Goal: Obtain resource: Download file/media

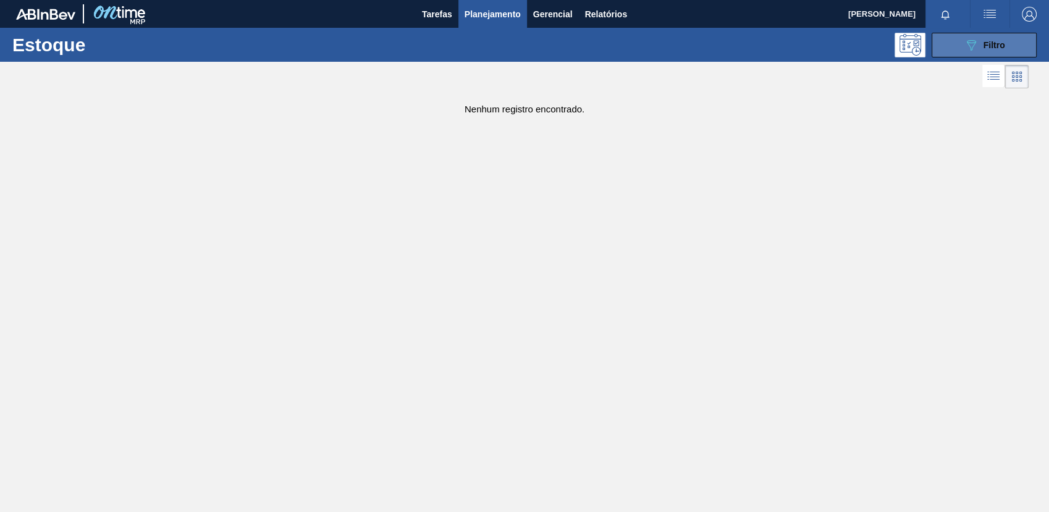
click at [953, 47] on button "089F7B8B-B2A5-4AFE-B5C0-19BA573D28AC Filtro" at bounding box center [984, 45] width 105 height 25
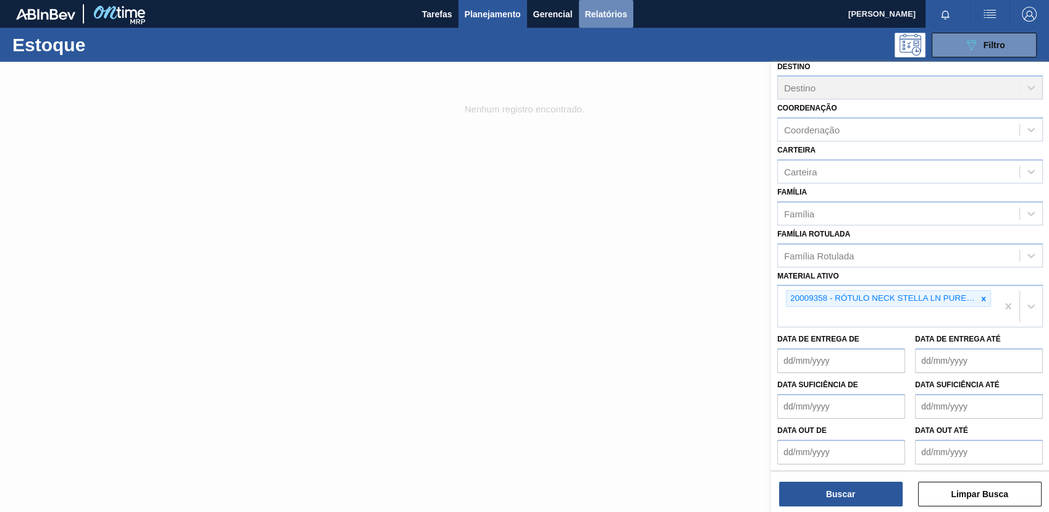
click at [589, 22] on button "Relatórios" at bounding box center [606, 14] width 54 height 28
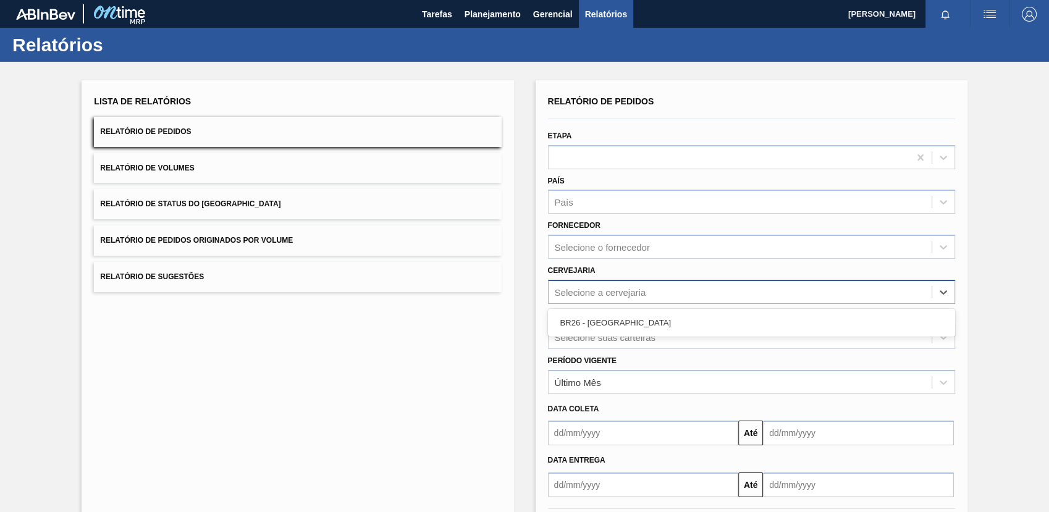
click at [665, 292] on div "Selecione a cervejaria" at bounding box center [740, 292] width 383 height 18
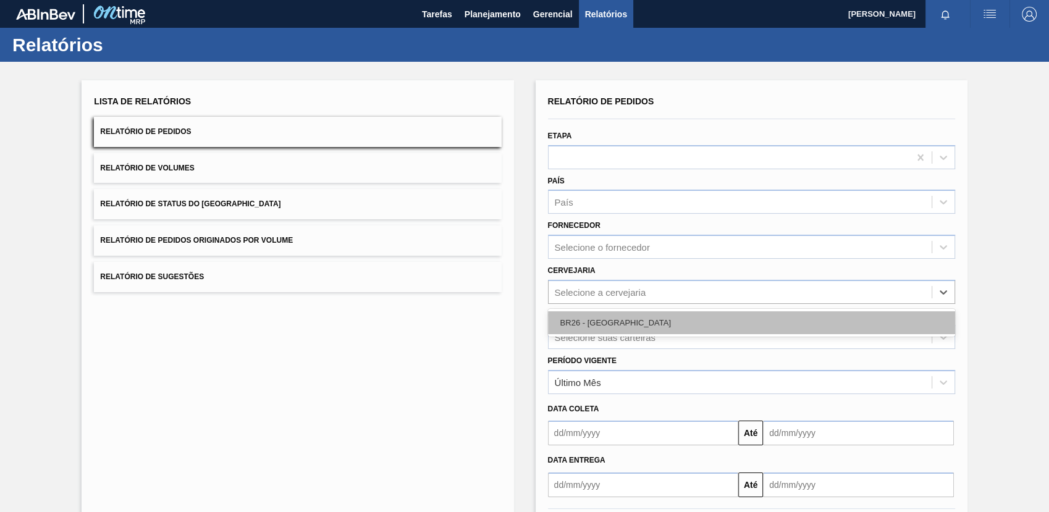
click at [649, 314] on div "BR26 - [GEOGRAPHIC_DATA]" at bounding box center [751, 322] width 407 height 23
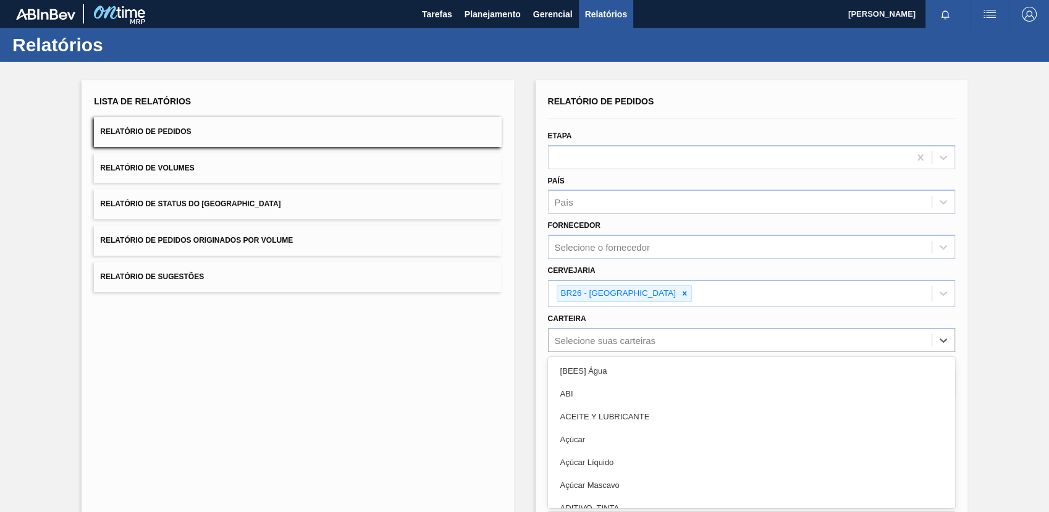
click at [656, 341] on div "option [BEES] Água focused, 1 of 101. 101 results available. Use Up and Down to…" at bounding box center [751, 340] width 407 height 24
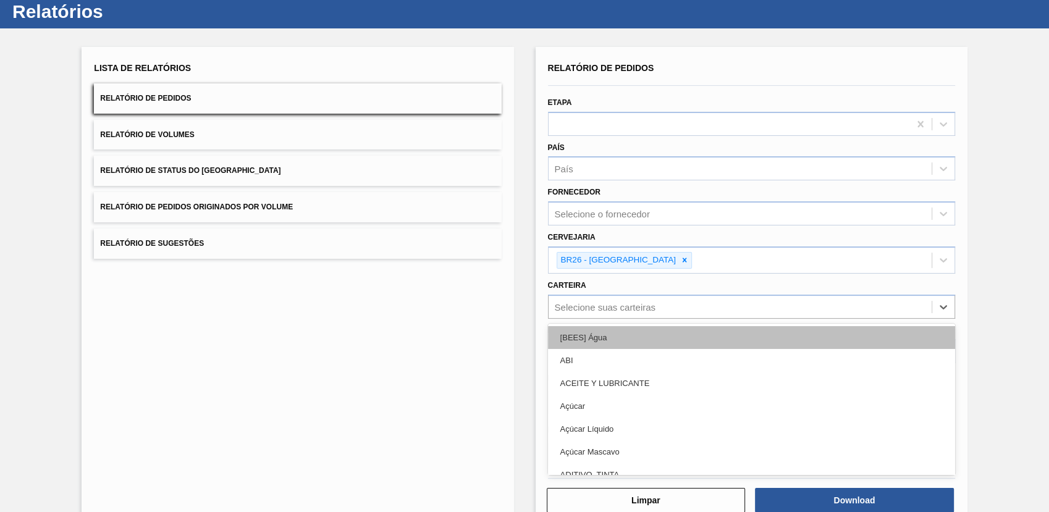
scroll to position [34, 0]
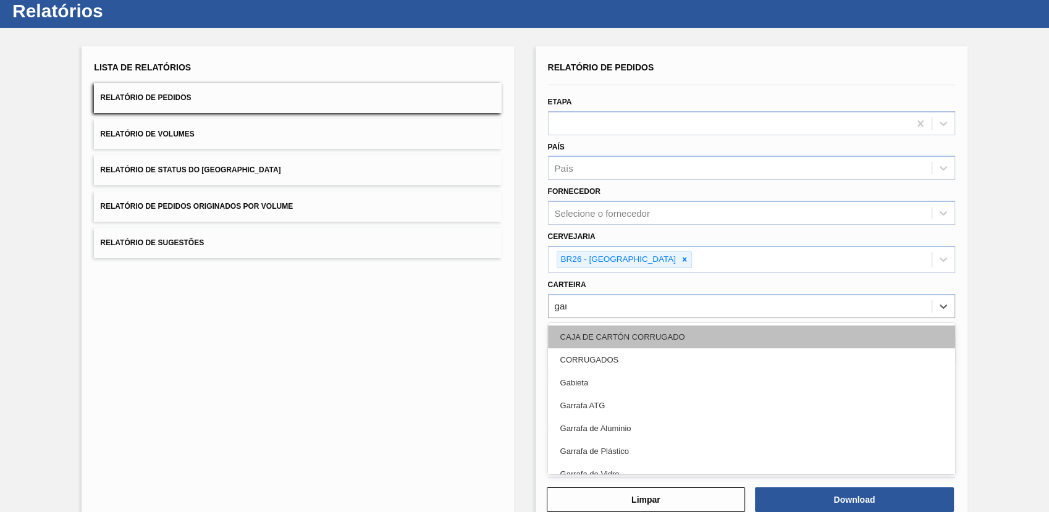
type input "garra"
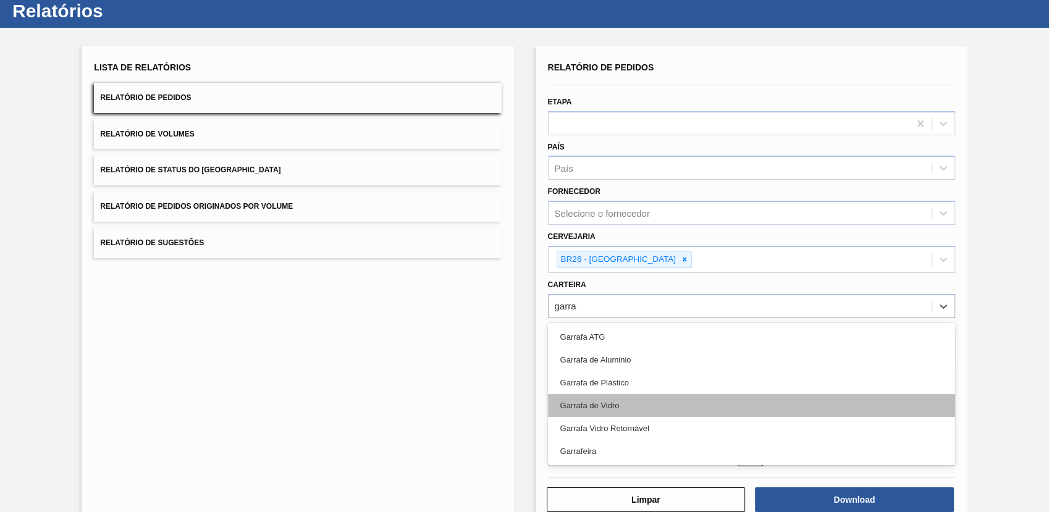
click at [662, 404] on div "Garrafa de Vidro" at bounding box center [751, 405] width 407 height 23
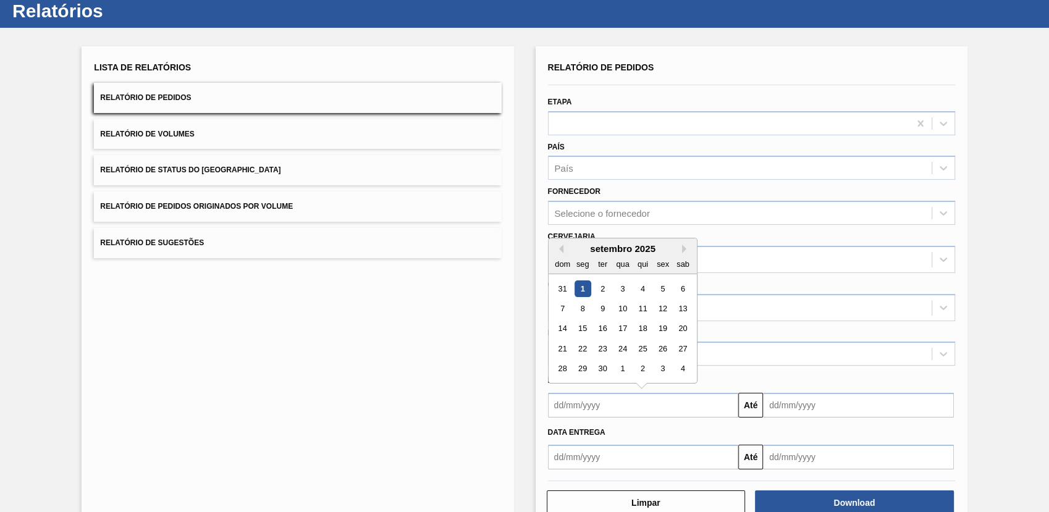
click at [643, 396] on input "text" at bounding box center [643, 405] width 191 height 25
click at [620, 407] on input "text" at bounding box center [643, 405] width 191 height 25
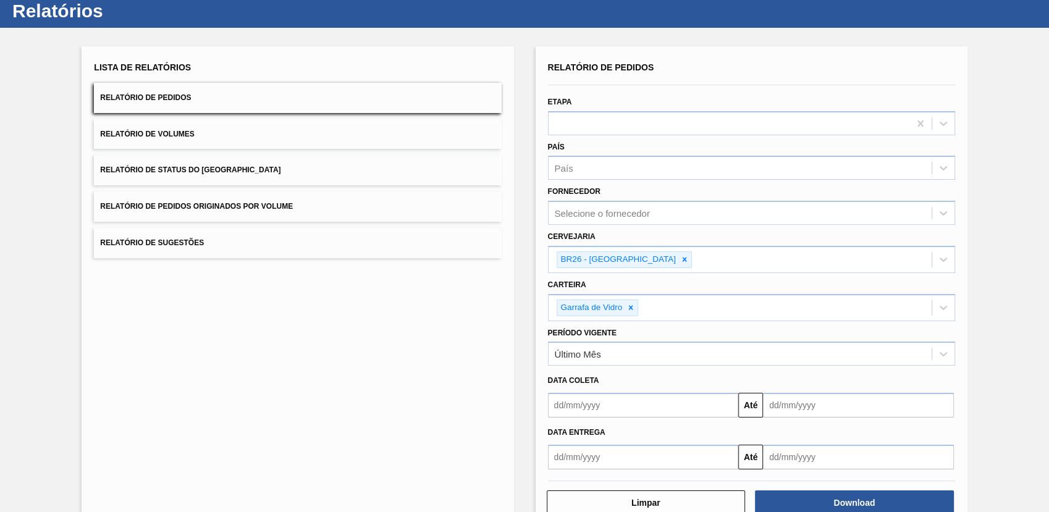
click at [523, 292] on div "Lista de Relatórios Relatório de Pedidos Relatório de Volumes Relatório de Stat…" at bounding box center [524, 286] width 1049 height 517
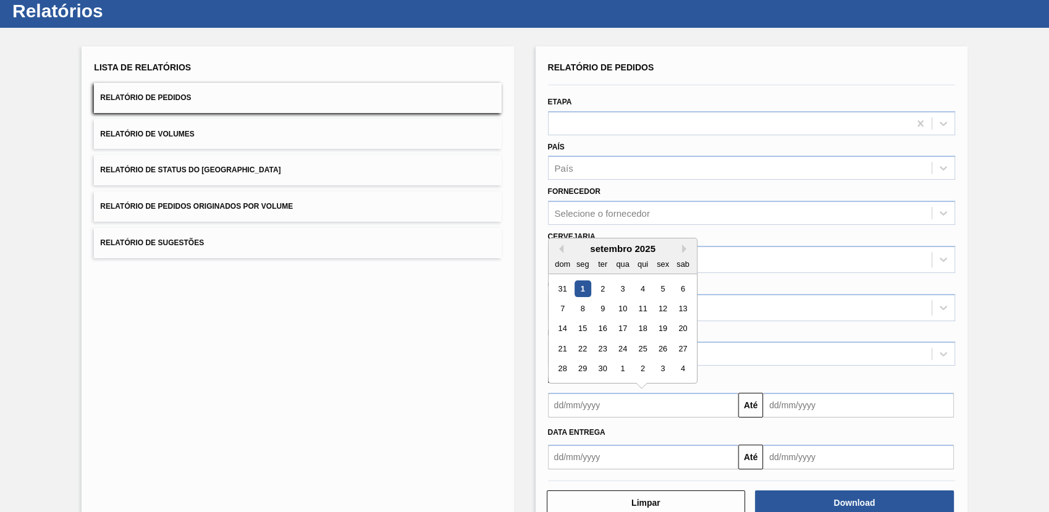
click at [597, 413] on input "text" at bounding box center [643, 405] width 191 height 25
click at [562, 250] on button "Previous Month" at bounding box center [559, 249] width 9 height 9
click at [622, 350] on div "20" at bounding box center [622, 348] width 17 height 17
type input "20/08/2025"
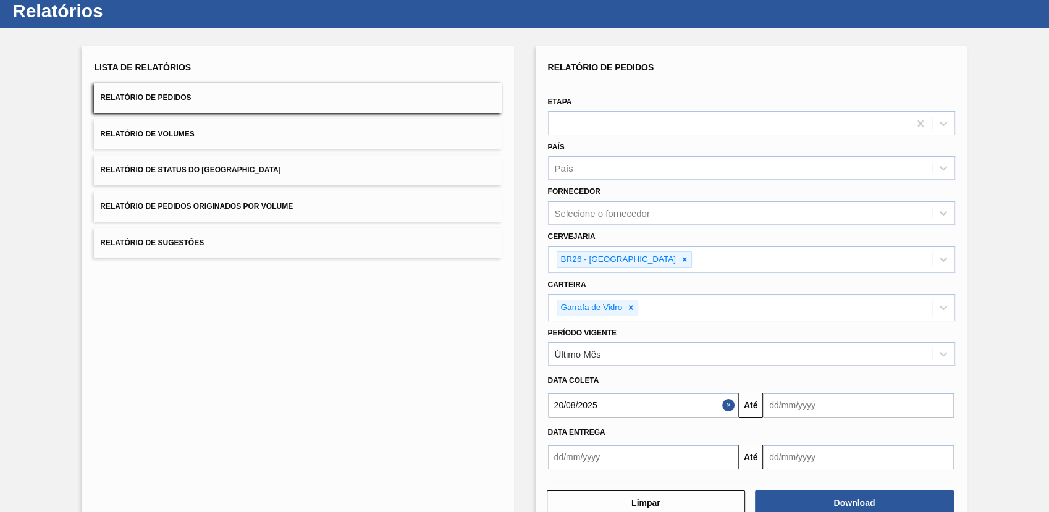
click at [806, 398] on input "text" at bounding box center [858, 405] width 191 height 25
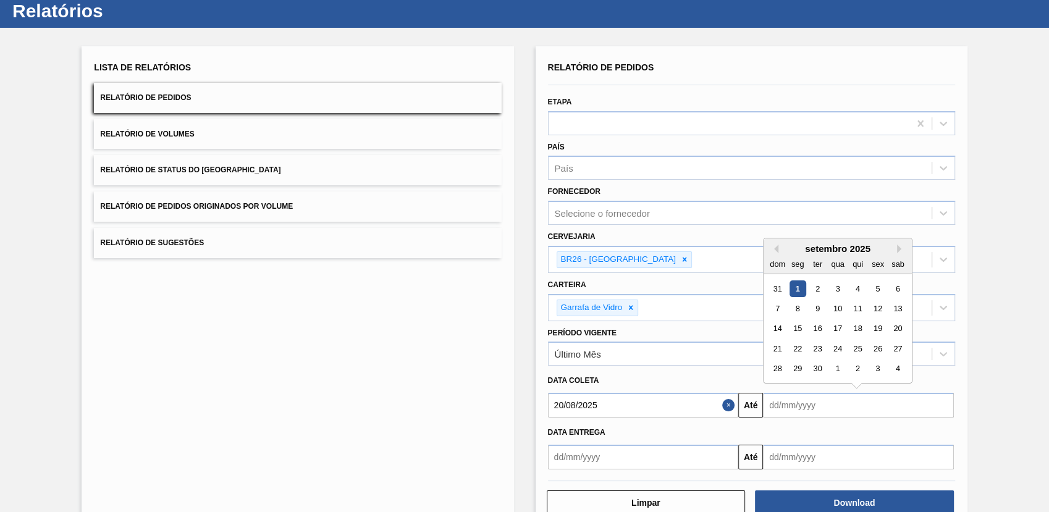
click at [820, 371] on div "30" at bounding box center [817, 369] width 17 height 17
type input "[DATE]"
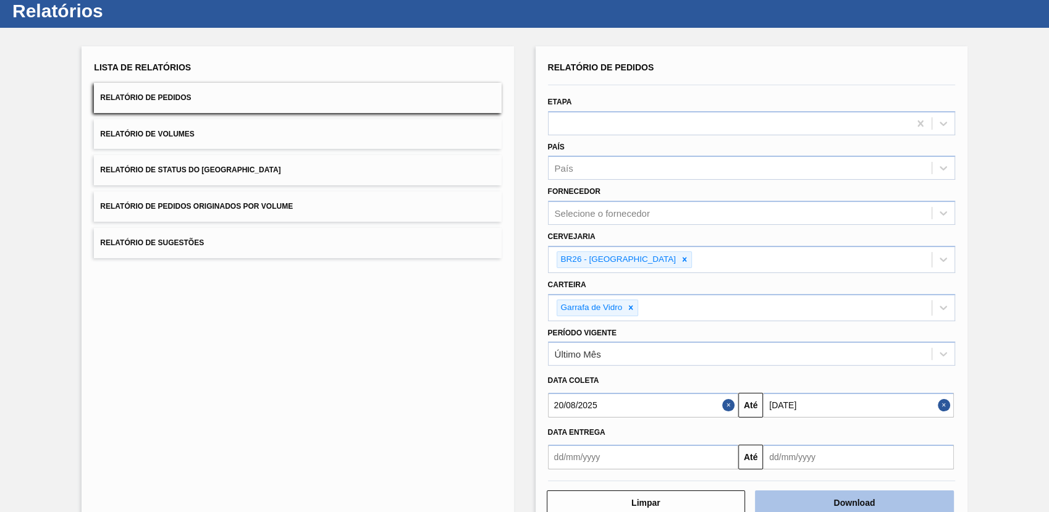
click at [853, 507] on button "Download" at bounding box center [854, 503] width 199 height 25
